Goal: Task Accomplishment & Management: Use online tool/utility

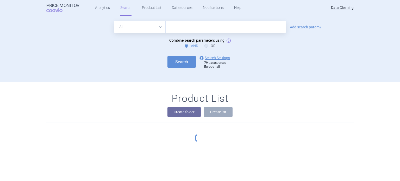
click at [181, 28] on input "text" at bounding box center [226, 27] width 120 height 12
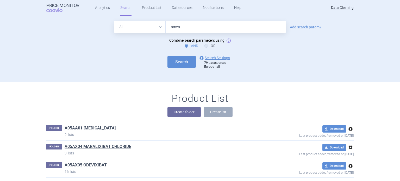
type input "omvoh"
click button "Search" at bounding box center [181, 62] width 28 height 12
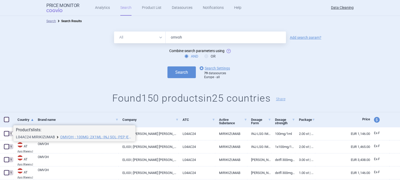
click at [31, 136] on link "L04AC24 MIRIKIZUMAB" at bounding box center [35, 137] width 39 height 4
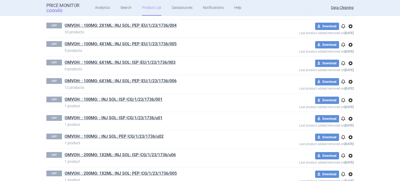
scroll to position [324, 0]
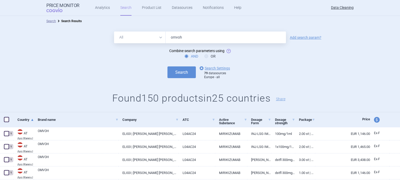
drag, startPoint x: 205, startPoint y: 36, endPoint x: 132, endPoint y: 40, distance: 73.2
click at [132, 40] on div "All Brand Name ATC Company Active Substance Country Newer than omvoh" at bounding box center [200, 37] width 172 height 12
paste input "EU/1/23/1736/012"
type input "EU/1/23/1736/012"
click at [167, 66] on button "Search" at bounding box center [181, 72] width 28 height 12
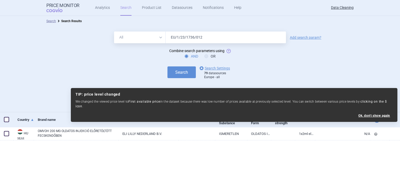
click at [8, 120] on span at bounding box center [6, 119] width 5 height 5
checkbox input "false"
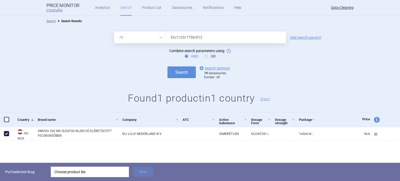
click at [79, 163] on div "Put 1 selected drug Choose product list Save" at bounding box center [200, 172] width 400 height 18
click at [78, 170] on div "Choose product list" at bounding box center [89, 172] width 71 height 10
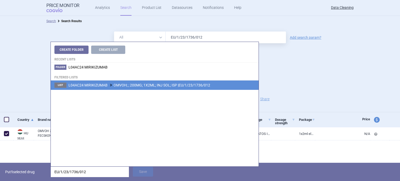
type input "EU/1/23/1736/012"
click at [170, 82] on li "List L04AC24 MIRIKIZUMAB OMVOH; ; 200MG; 1X2ML; INJ SOL; ISP |EU/1/23/1736/012" at bounding box center [155, 84] width 208 height 9
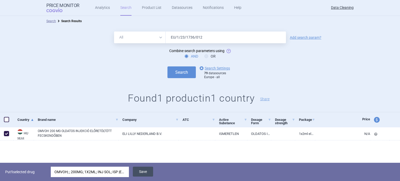
click at [145, 174] on button "Save" at bounding box center [143, 172] width 20 height 10
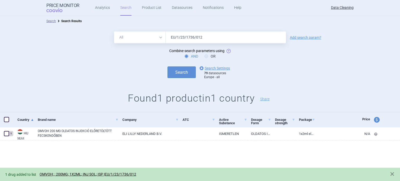
click at [223, 36] on input "EU/1/23/1736/012" at bounding box center [226, 37] width 120 height 12
type input "EU/1/23/1736/013"
click at [167, 66] on button "Search" at bounding box center [181, 72] width 28 height 12
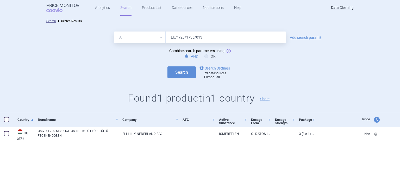
click at [5, 119] on span at bounding box center [6, 119] width 5 height 5
checkbox input "true"
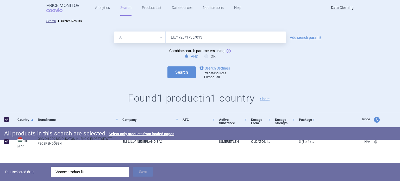
click at [91, 176] on div "Choose product list" at bounding box center [89, 172] width 71 height 10
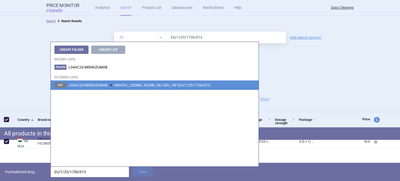
type input "EU/1/23/1736/013"
click at [173, 86] on span "L04AC24 MIRIKIZUMAB OMVOH; ; 200MG; 3X2ML; INJ SOL; ISP |EU/1/23/1736/013" at bounding box center [139, 85] width 142 height 4
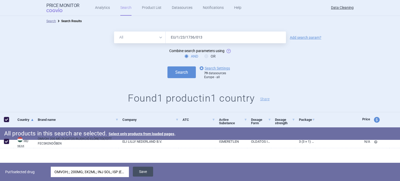
click at [148, 169] on button "Save" at bounding box center [143, 172] width 20 height 10
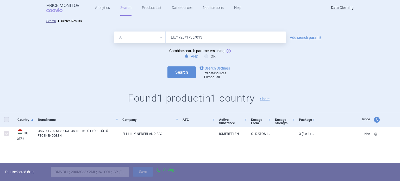
checkbox input "false"
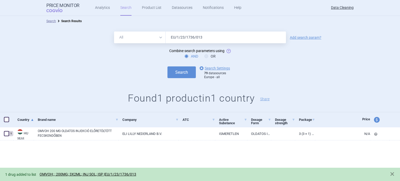
click at [215, 34] on input "EU/1/23/1736/013" at bounding box center [226, 37] width 120 height 12
type input "EU/1/23/1736/014"
click at [167, 66] on button "Search" at bounding box center [181, 72] width 28 height 12
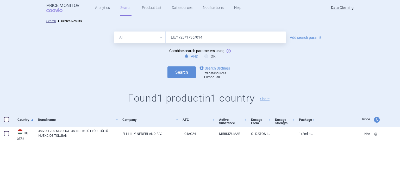
click at [7, 119] on span at bounding box center [6, 119] width 5 height 5
checkbox input "true"
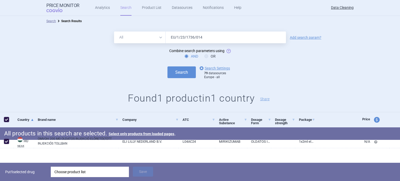
click at [87, 173] on div "Choose product list" at bounding box center [89, 172] width 71 height 10
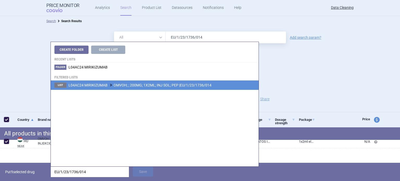
type input "EU/1/23/1736/014"
click at [181, 85] on span "L04AC24 MIRIKIZUMAB OMVOH; ; 200MG; 1X2ML; INJ SOL; PEP |EU/1/23/1736/014" at bounding box center [139, 85] width 143 height 4
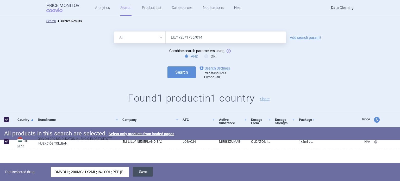
click at [151, 174] on button "Save" at bounding box center [143, 172] width 20 height 10
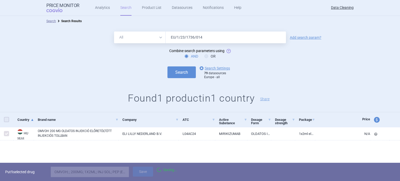
checkbox input "false"
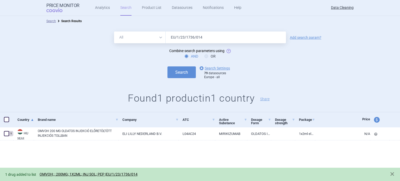
click at [225, 38] on input "EU/1/23/1736/014" at bounding box center [226, 37] width 120 height 12
type input "EU/1/23/1736/015"
click at [167, 66] on button "Search" at bounding box center [181, 72] width 28 height 12
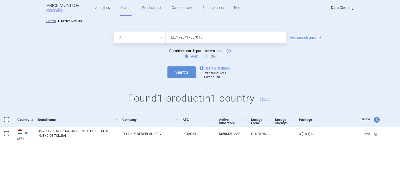
click at [3, 122] on div at bounding box center [7, 119] width 14 height 15
click at [6, 118] on span at bounding box center [6, 119] width 5 height 5
checkbox input "true"
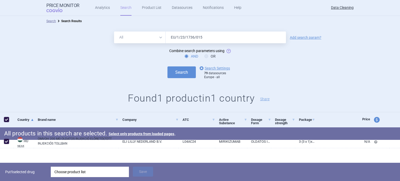
click at [78, 164] on div "Put 1 selected drug Choose product list Save" at bounding box center [200, 172] width 400 height 18
click at [80, 170] on div "Choose product list" at bounding box center [89, 172] width 71 height 10
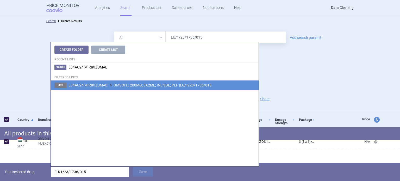
type input "EU/1/23/1736/015"
click at [207, 85] on span "L04AC24 MIRIKIZUMAB OMVOH; ; 200MG; 3X2ML; INJ SOL; PEP |EU/1/23/1736/015" at bounding box center [139, 85] width 143 height 4
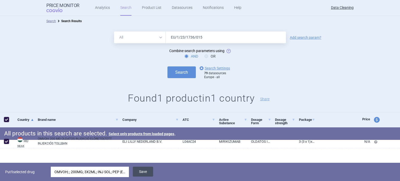
click at [153, 169] on button "Save" at bounding box center [143, 172] width 20 height 10
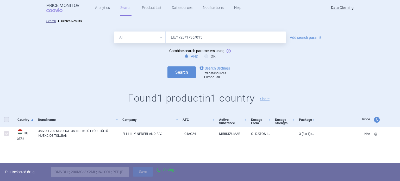
checkbox input "false"
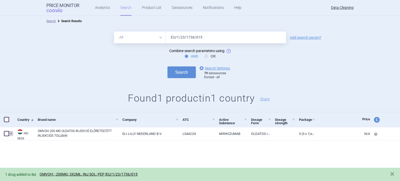
drag, startPoint x: 218, startPoint y: 33, endPoint x: 94, endPoint y: 31, distance: 123.9
click at [110, 31] on div "All Brand Name ATC Company Active Substance Country Newer than EU/1/23/1736/015…" at bounding box center [200, 37] width 400 height 12
type input "omvoh"
click at [167, 66] on button "Search" at bounding box center [181, 72] width 28 height 12
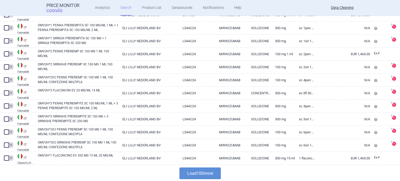
scroll to position [1264, 0]
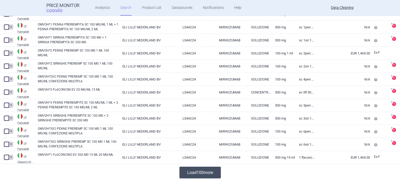
click at [194, 169] on button "Load 100 more" at bounding box center [199, 173] width 41 height 12
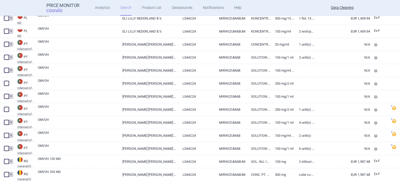
scroll to position [1681, 0]
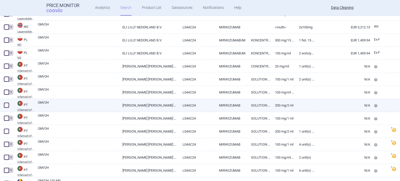
click at [77, 105] on link "OMVOH" at bounding box center [78, 104] width 81 height 9
select select "EUR"
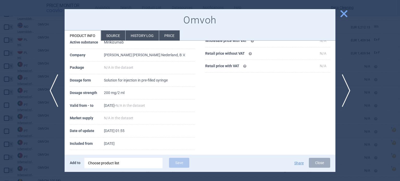
scroll to position [69, 0]
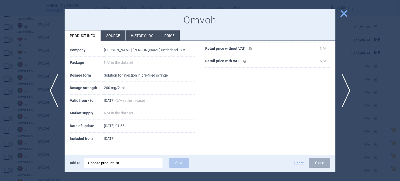
click at [0, 126] on div at bounding box center [200, 90] width 400 height 181
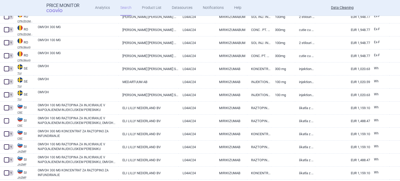
scroll to position [1874, 0]
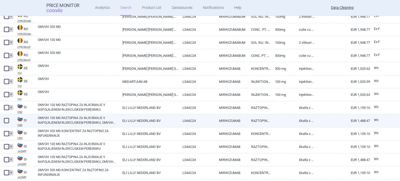
click at [78, 119] on link "OMVOH 100 MG RAZTOPINA ZA INJICIRANJE V NAPOLNJENEM INJEKCIJSKEM PERESNIKU, OMV…" at bounding box center [78, 120] width 81 height 9
select select "EUR"
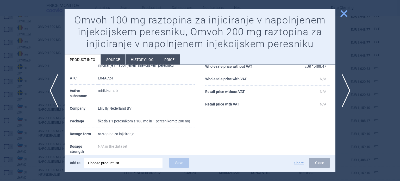
scroll to position [50, 0]
click at [117, 55] on li "Source" at bounding box center [113, 59] width 24 height 10
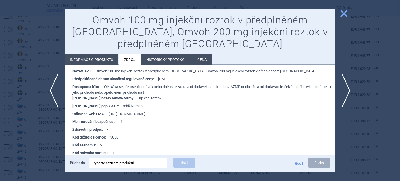
scroll to position [277, 0]
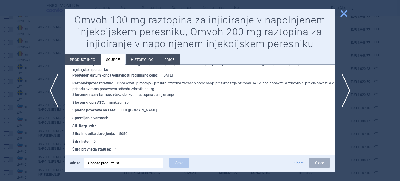
click at [79, 60] on li "Product info" at bounding box center [83, 59] width 36 height 10
select select "EUR"
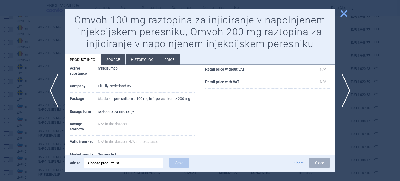
scroll to position [72, 0]
click at [0, 56] on div at bounding box center [200, 90] width 400 height 181
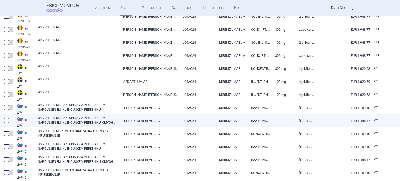
click at [5, 122] on span at bounding box center [6, 120] width 5 height 5
checkbox input "true"
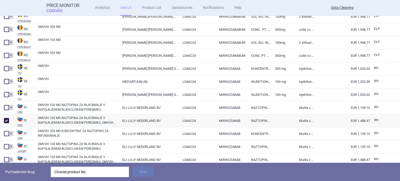
click at [85, 170] on div "Choose product list" at bounding box center [89, 172] width 71 height 10
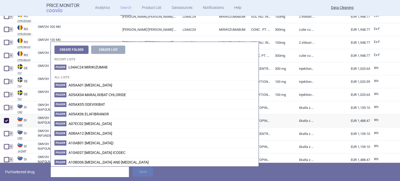
type input "EU/1/23/1736/009"
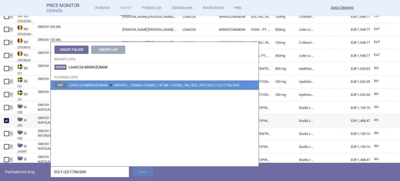
click at [148, 86] on span "L04AC24 MIRIKIZUMAB OMVOH; ; 100MG+200MG; 1X1ML+1X2ML; INJ SOL; PEP |EU/1/23/17…" at bounding box center [153, 85] width 171 height 4
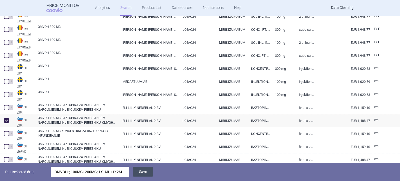
click at [148, 174] on button "Save" at bounding box center [143, 172] width 20 height 10
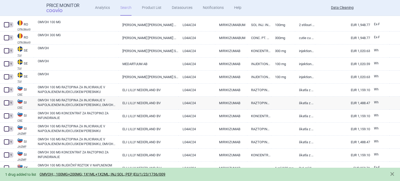
scroll to position [1915, 0]
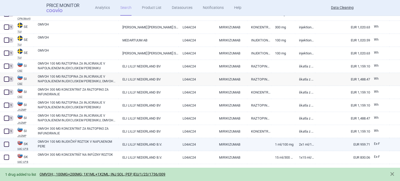
click at [90, 143] on link "OMVOH 100 MG INJEKČNÝ ROZTOK V NAPLNENOM PERE" at bounding box center [78, 143] width 81 height 9
select select "EUR"
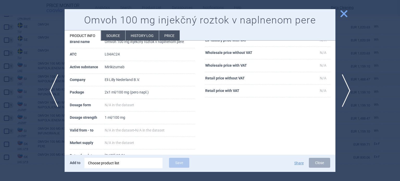
scroll to position [52, 0]
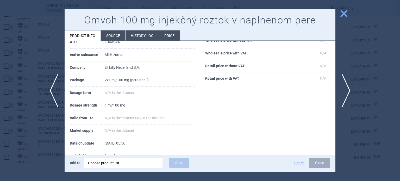
click at [29, 126] on div at bounding box center [200, 90] width 400 height 181
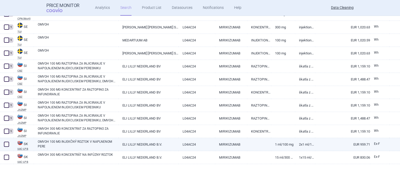
click at [73, 144] on link "OMVOH 100 MG INJEKČNÝ ROZTOK V NAPLNENOM PERE" at bounding box center [78, 143] width 81 height 9
select select "EUR"
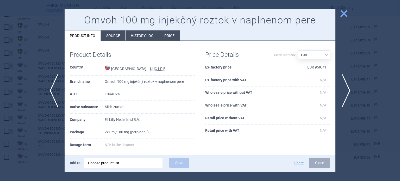
click at [109, 32] on li "Source" at bounding box center [113, 35] width 24 height 10
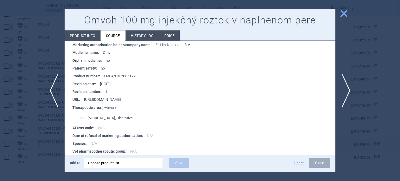
scroll to position [260, 0]
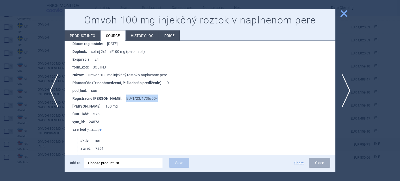
drag, startPoint x: 122, startPoint y: 99, endPoint x: 106, endPoint y: 99, distance: 16.4
click at [106, 99] on li "Registračné [PERSON_NAME] : EU/1/23/1736/004" at bounding box center [203, 98] width 263 height 8
copy li "EU/1/23/1736/004"
click at [134, 161] on div "Choose product list" at bounding box center [123, 163] width 71 height 10
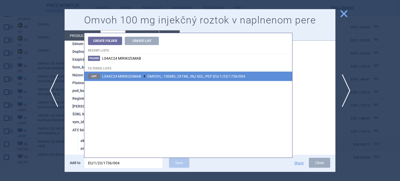
type input "EU/1/23/1736/004"
click at [212, 75] on span "L04AC24 MIRIKIZUMAB OMVOH; ; 100MG; 2X1ML; INJ SOL; PEP |EU/1/23/1736/004" at bounding box center [173, 76] width 143 height 4
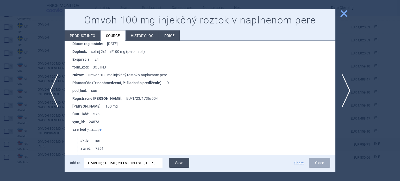
click at [183, 164] on button "Save" at bounding box center [179, 163] width 20 height 10
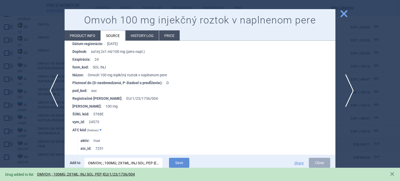
click at [348, 90] on span "next" at bounding box center [348, 90] width 12 height 33
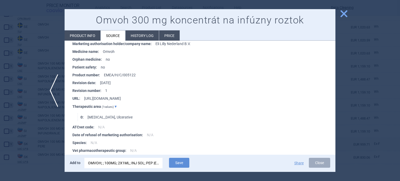
scroll to position [605, 0]
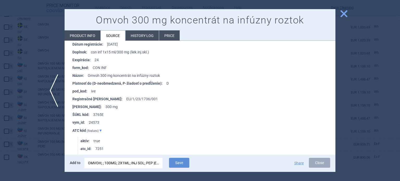
click at [144, 163] on div "OMVOH; ; 100MG; 2X1ML; INJ SOL; PEP |EU/1/23/1736/004" at bounding box center [123, 163] width 71 height 10
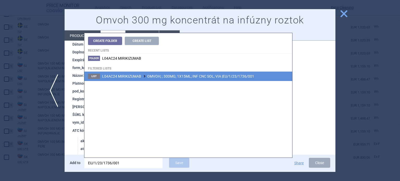
type input "EU/1/23/1736/001"
click at [188, 77] on span "L04AC24 MIRIKIZUMAB OMVOH; ; 300MG; 1X15ML; INF CNC SOL; VIA |EU/1/23/1736/001" at bounding box center [178, 76] width 152 height 4
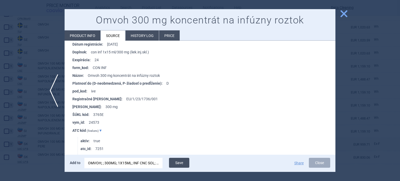
click at [183, 163] on button "Save" at bounding box center [179, 163] width 20 height 10
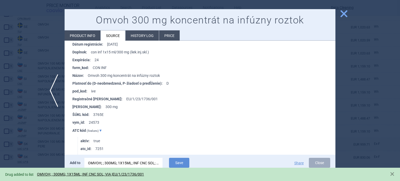
click at [0, 89] on div at bounding box center [200, 90] width 400 height 181
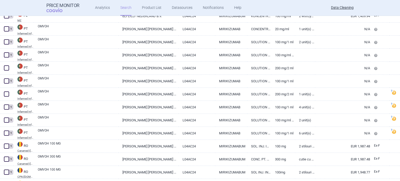
scroll to position [1712, 0]
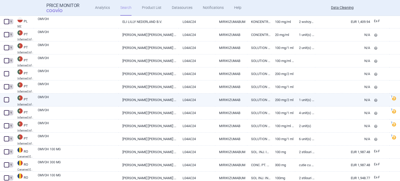
click at [179, 98] on link "L04AC24" at bounding box center [197, 99] width 37 height 13
select select "EUR"
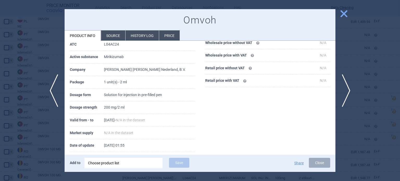
scroll to position [78, 0]
click at [0, 117] on div at bounding box center [200, 90] width 400 height 181
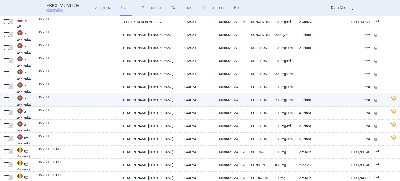
click at [9, 101] on span at bounding box center [6, 99] width 5 height 5
checkbox input "true"
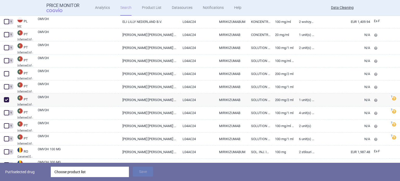
click at [117, 170] on div "Choose product list" at bounding box center [89, 172] width 71 height 10
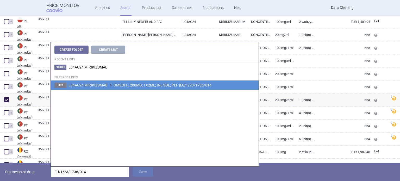
type input "EU/1/23/1736/014"
click at [161, 89] on li "List L04AC24 MIRIKIZUMAB OMVOH; ; 200MG; 1X2ML; INJ SOL; PEP |EU/1/23/1736/014" at bounding box center [155, 84] width 208 height 9
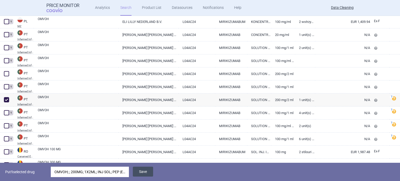
click at [141, 174] on button "Save" at bounding box center [143, 172] width 20 height 10
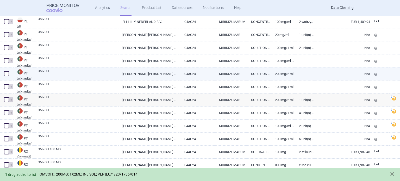
click at [152, 73] on link "[PERSON_NAME] [PERSON_NAME] NEDERLAND, B.V." at bounding box center [148, 73] width 60 height 13
select select "EUR"
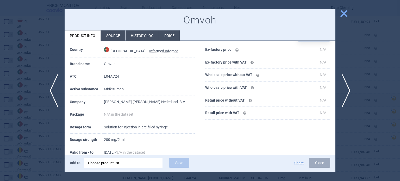
scroll to position [26, 0]
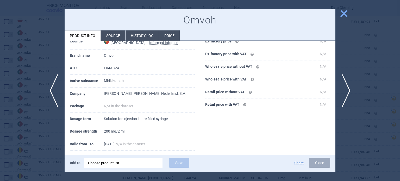
click at [119, 36] on li "Source" at bounding box center [113, 35] width 24 height 10
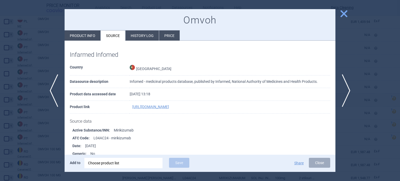
click at [0, 55] on div at bounding box center [200, 90] width 400 height 181
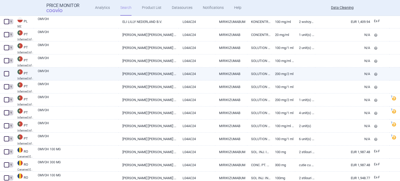
drag, startPoint x: 8, startPoint y: 74, endPoint x: 15, endPoint y: 75, distance: 6.8
click at [8, 74] on span at bounding box center [6, 73] width 5 height 5
checkbox input "true"
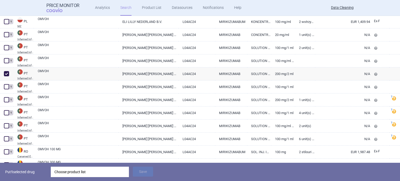
click at [83, 168] on div "Choose product list" at bounding box center [89, 172] width 71 height 10
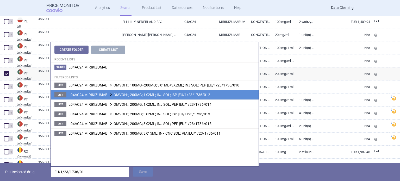
type input "EU/1/23/1736/01"
click at [174, 97] on span "L04AC24 MIRIKIZUMAB OMVOH; ; 200MG; 1X2ML; INJ SOL; ISP |EU/1/23/1736/012" at bounding box center [139, 95] width 142 height 4
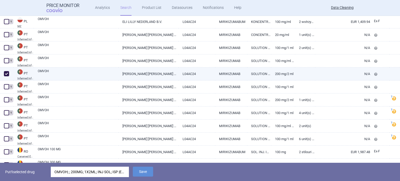
click at [117, 71] on link "OMVOH" at bounding box center [78, 73] width 81 height 9
select select "EUR"
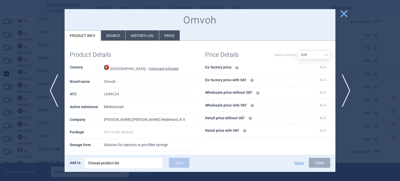
scroll to position [52, 0]
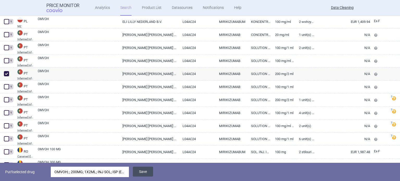
click at [142, 169] on button "Save" at bounding box center [143, 172] width 20 height 10
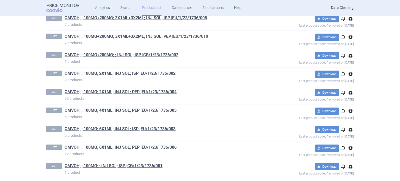
scroll to position [324, 0]
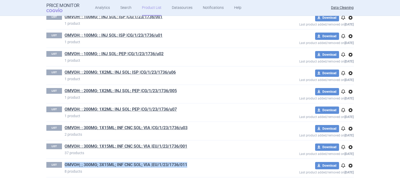
drag, startPoint x: 208, startPoint y: 164, endPoint x: 63, endPoint y: 163, distance: 144.9
click at [65, 163] on h1 "OMVOH; ; 300MG; 3X15ML; INF CNC SOL; VIA |EU/1/23/1736/011" at bounding box center [163, 165] width 197 height 7
copy link "OMVOH; ; 300MG; 3X15ML; INF CNC SOL; VIA |EU/1/23/1736/011"
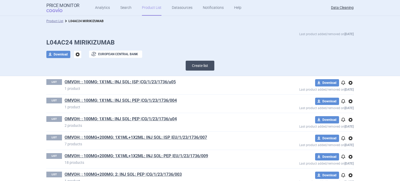
click at [186, 68] on button "Create list" at bounding box center [200, 66] width 29 height 10
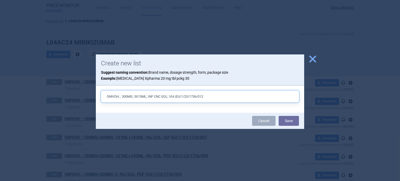
click at [123, 95] on input "OMVOH; ; 300MG; 3X15ML; INF CNC SOL; VIA |EU/1/23/1736/012" at bounding box center [200, 97] width 198 height 12
click at [142, 96] on input "OMVOH; ; 200MG; 3X15ML; INF CNC SOL; VIA |EU/1/23/1736/012" at bounding box center [200, 97] width 198 height 12
click at [158, 96] on input "OMVOH; ; 200MG; 1X2ML; INF CNC SOL; VIA |EU/1/23/1736/012" at bounding box center [200, 97] width 198 height 12
click at [165, 96] on input "OMVOH; ; 200MG; 1X2ML; INJ SOL; VIA |EU/1/23/1736/012" at bounding box center [200, 97] width 198 height 12
type input "OMVOH; ; 200MG; 1X2ML; INJ SOL; ISP |EU/1/23/1736/012"
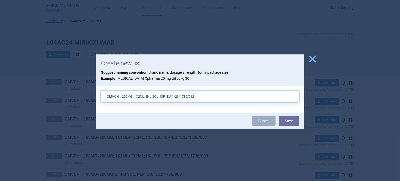
click at [278, 116] on button "Save" at bounding box center [288, 121] width 20 height 10
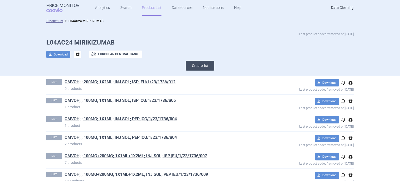
click at [206, 68] on button "Create list" at bounding box center [200, 66] width 29 height 10
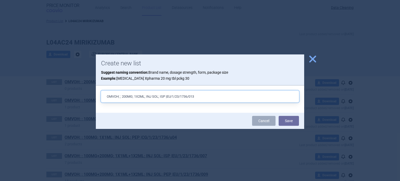
drag, startPoint x: 135, startPoint y: 98, endPoint x: 138, endPoint y: 96, distance: 3.5
click at [135, 98] on input "OMVOH; ; 200MG; 1X2ML; INJ SOL; ISP |EU/1/23/1736/013" at bounding box center [200, 97] width 198 height 12
type input "OMVOH; ; 200MG; 3X2ML; INJ SOL; ISP |EU/1/23/1736/013"
click at [278, 116] on button "Save" at bounding box center [288, 121] width 20 height 10
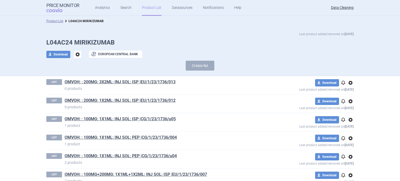
click at [201, 59] on div "Last product added/removed on 6 Oct L04AC24 MIRIKIZUMAB download Download optio…" at bounding box center [200, 52] width 328 height 42
click at [200, 64] on button "Create list" at bounding box center [200, 66] width 29 height 10
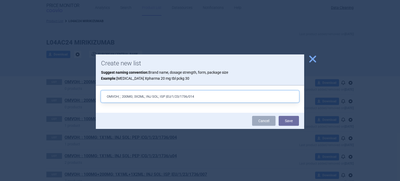
click at [138, 98] on input "OMVOH; ; 200MG; 3X2ML; INJ SOL; ISP |EU/1/23/1736/014" at bounding box center [200, 97] width 198 height 12
drag, startPoint x: 164, startPoint y: 96, endPoint x: 167, endPoint y: 90, distance: 6.3
click at [165, 95] on input "OMVOH; ; 200MG; 1X2ML; INJ SOL; ISP |EU/1/23/1736/014" at bounding box center [200, 97] width 198 height 12
type input "OMVOH; ; 200MG; 1X2ML; INJ SOL; PEP |EU/1/23/1736/014"
click at [278, 116] on button "Save" at bounding box center [288, 121] width 20 height 10
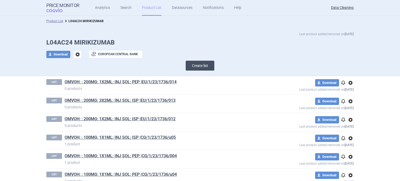
click at [197, 66] on button "Create list" at bounding box center [200, 66] width 29 height 10
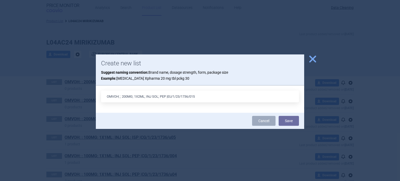
click at [136, 96] on input "OMVOH; ; 200MG; 1X2ML; INJ SOL; PEP |EU/1/23/1736/015" at bounding box center [200, 97] width 198 height 12
type input "OMVOH; ; 200MG; 3X2ML; INJ SOL; PEP |EU/1/23/1736/015"
click at [278, 116] on button "Save" at bounding box center [288, 121] width 20 height 10
